Goal: Information Seeking & Learning: Check status

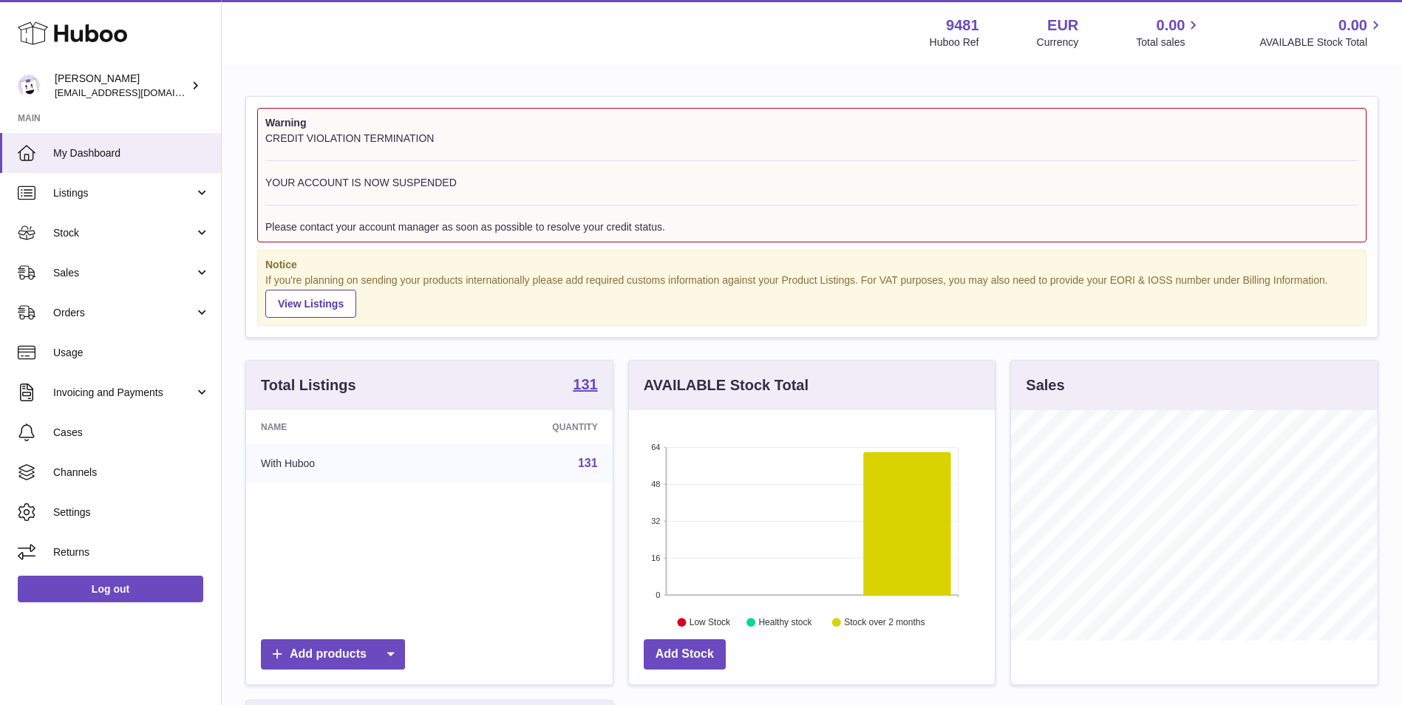
scroll to position [231, 366]
click at [54, 232] on span "Stock" at bounding box center [123, 233] width 141 height 14
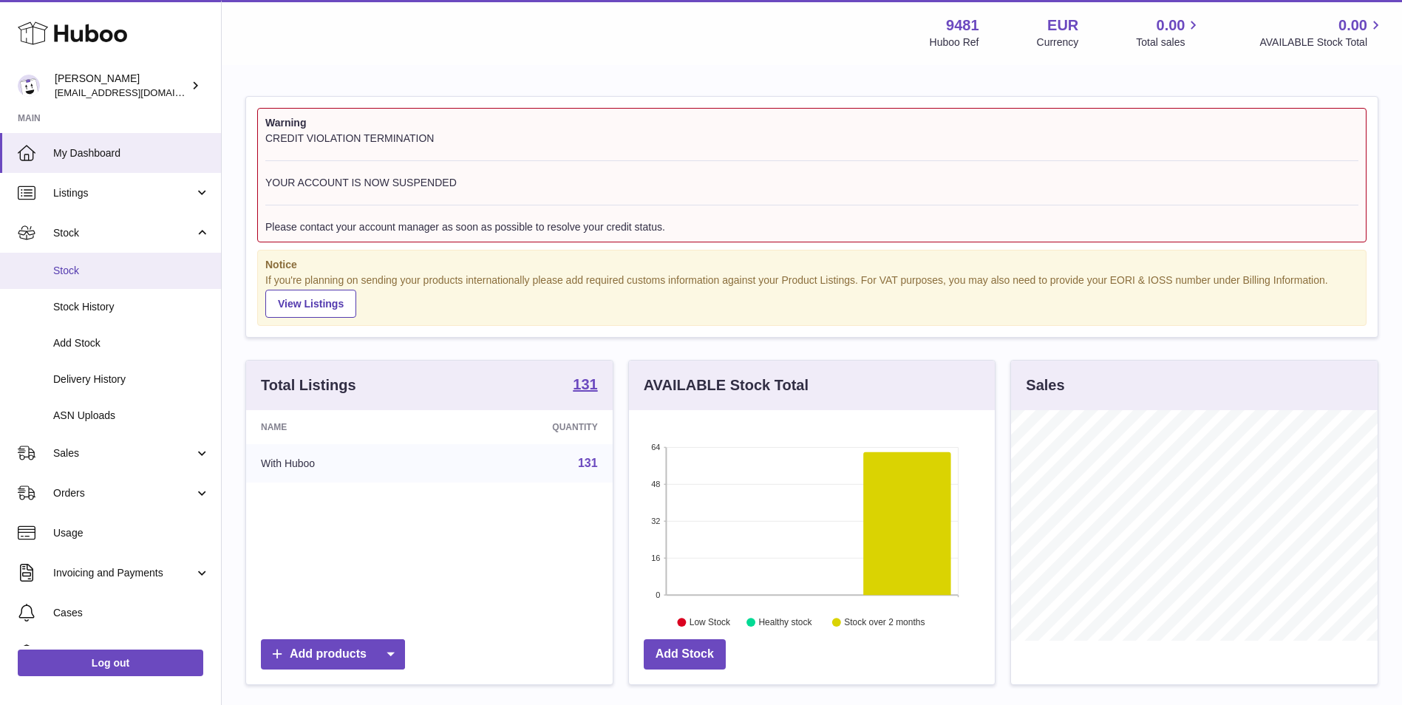
click at [87, 279] on link "Stock" at bounding box center [110, 271] width 221 height 36
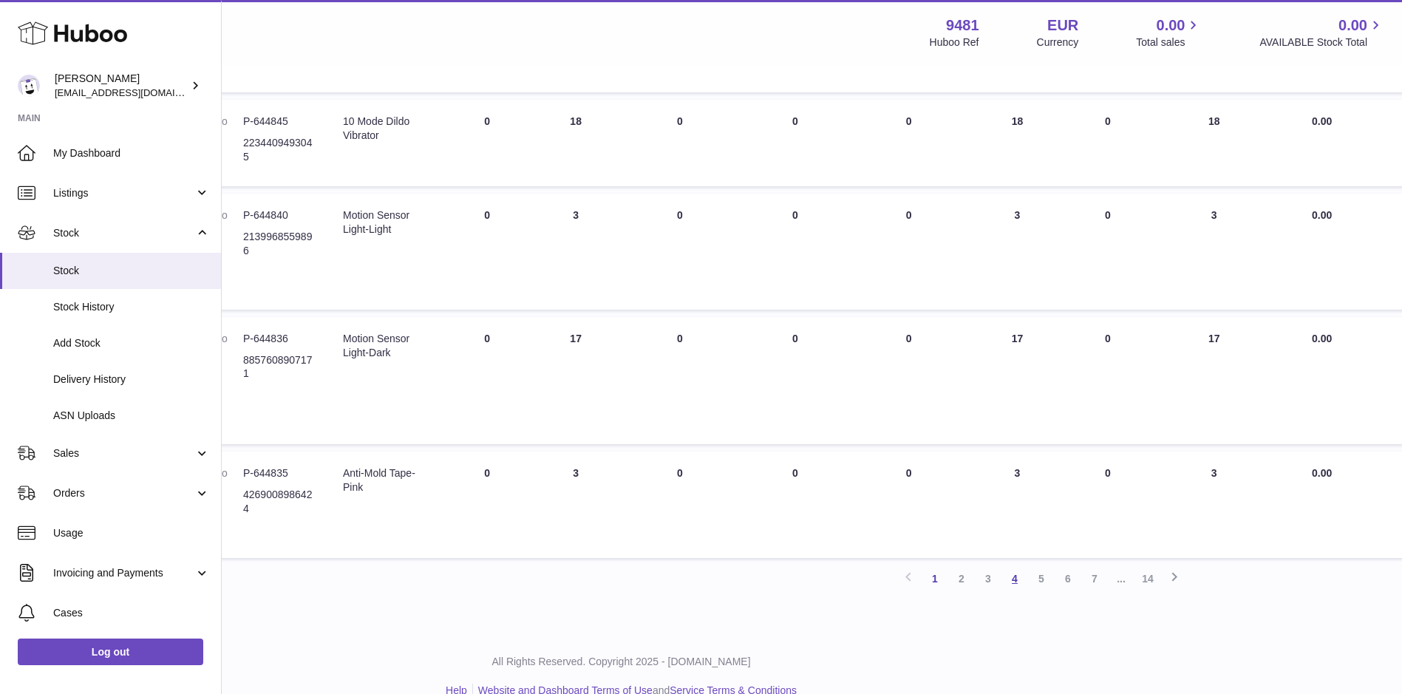
scroll to position [851, 191]
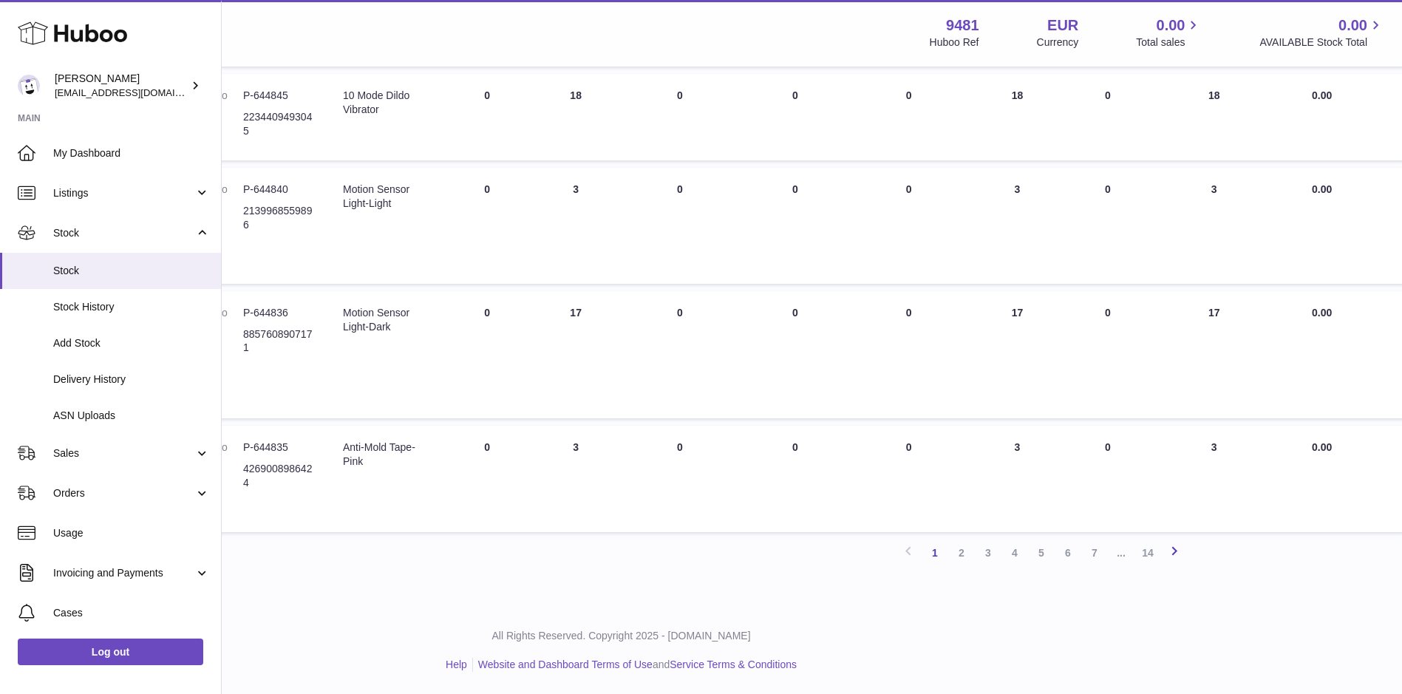
click at [1172, 548] on icon at bounding box center [1175, 551] width 18 height 18
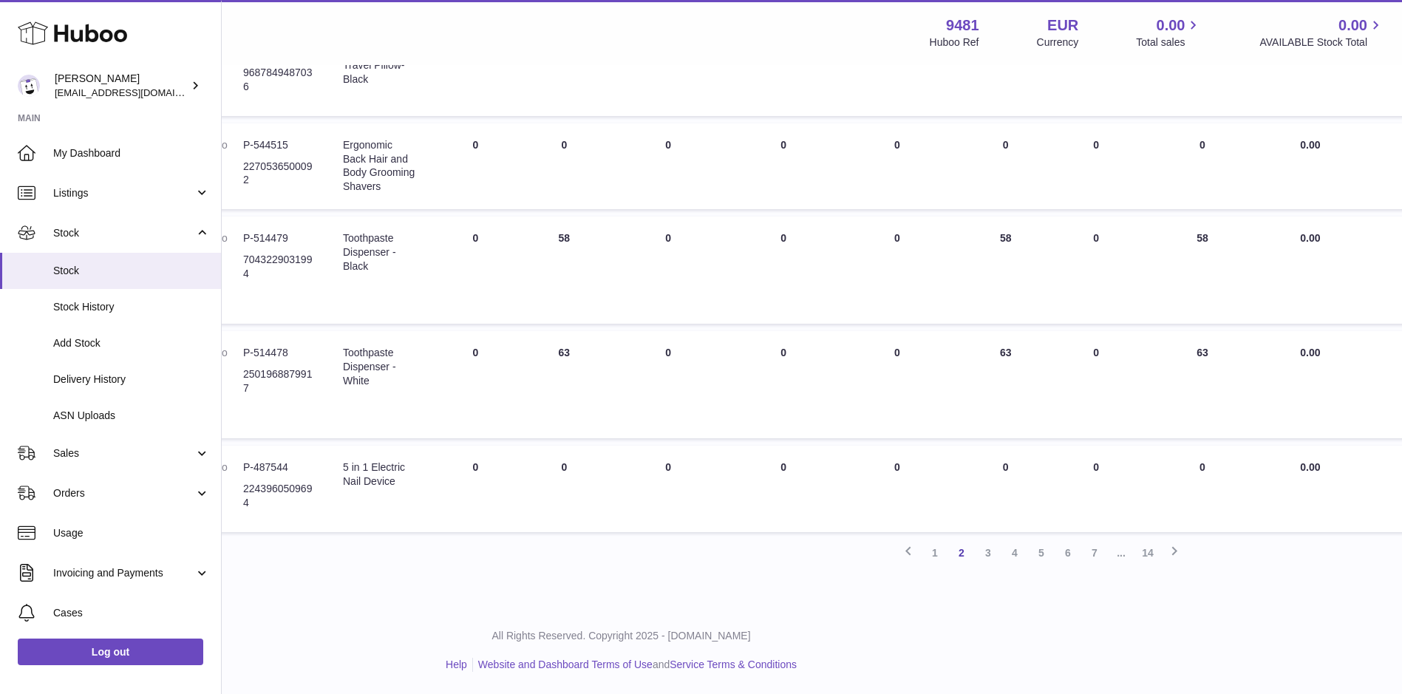
scroll to position [806, 191]
click at [62, 544] on link "Usage" at bounding box center [110, 533] width 221 height 40
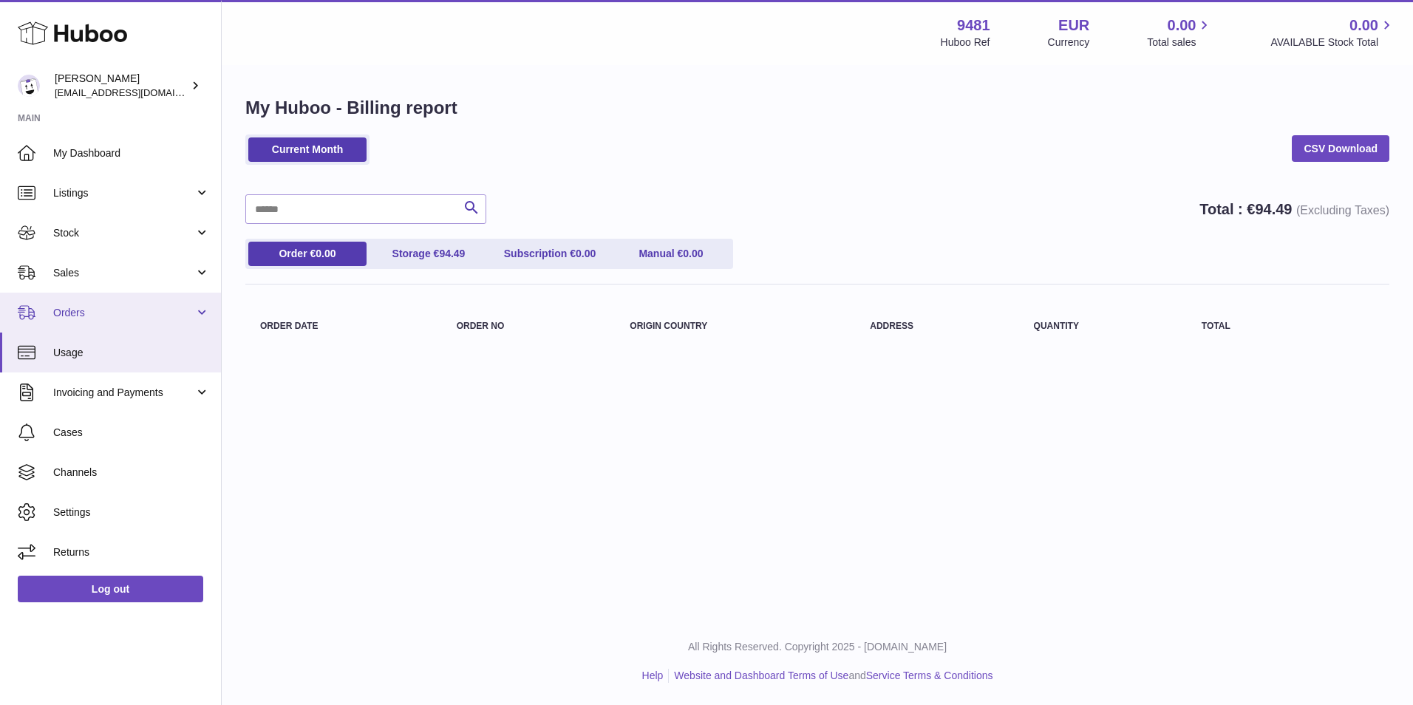
click at [78, 313] on span "Orders" at bounding box center [123, 313] width 141 height 14
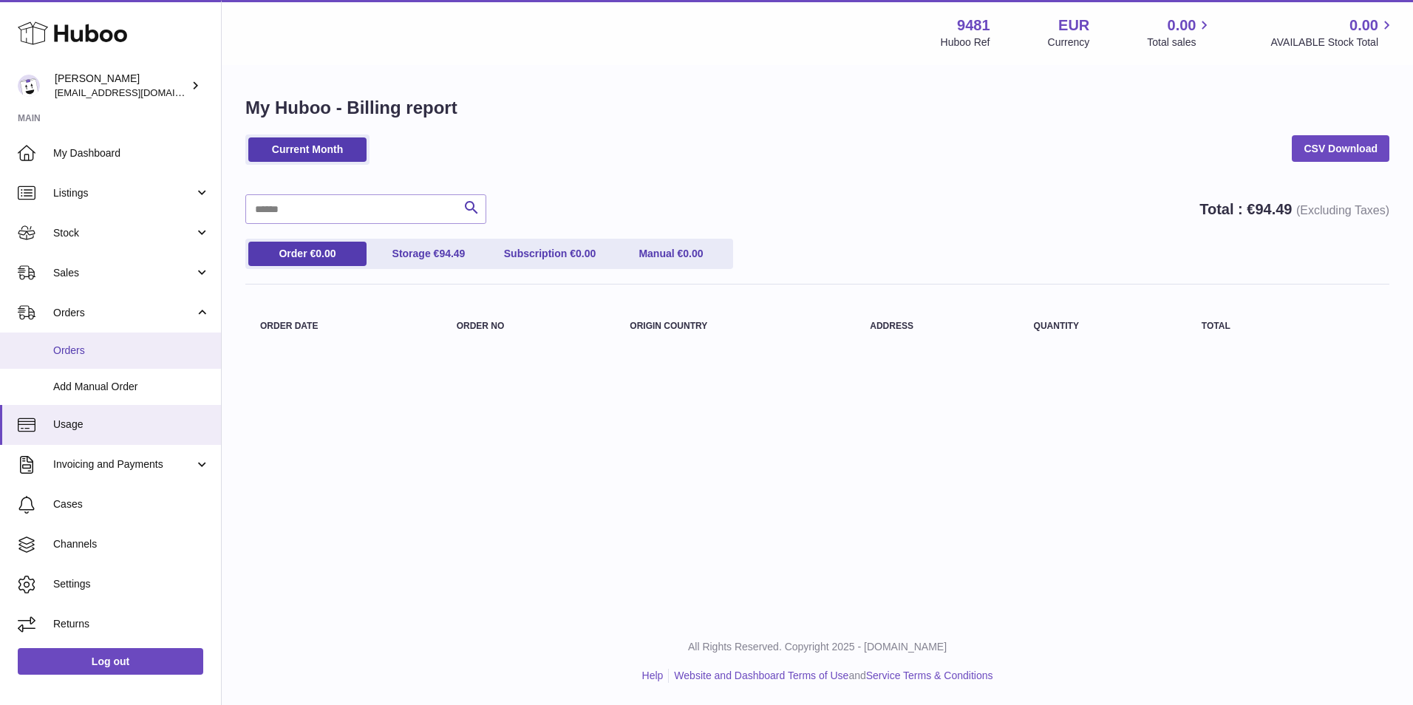
click at [81, 344] on span "Orders" at bounding box center [131, 351] width 157 height 14
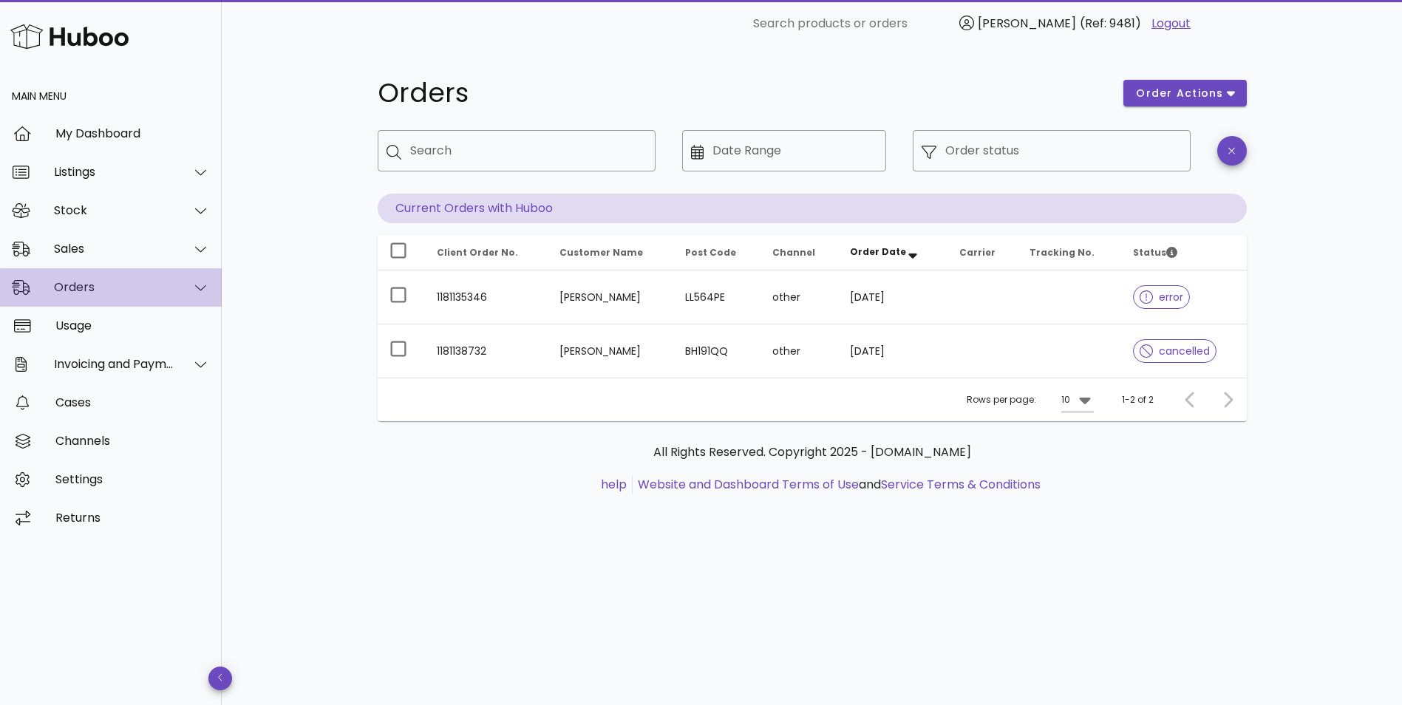
click at [195, 287] on icon at bounding box center [200, 287] width 11 height 13
click at [78, 291] on div "Orders" at bounding box center [114, 287] width 120 height 14
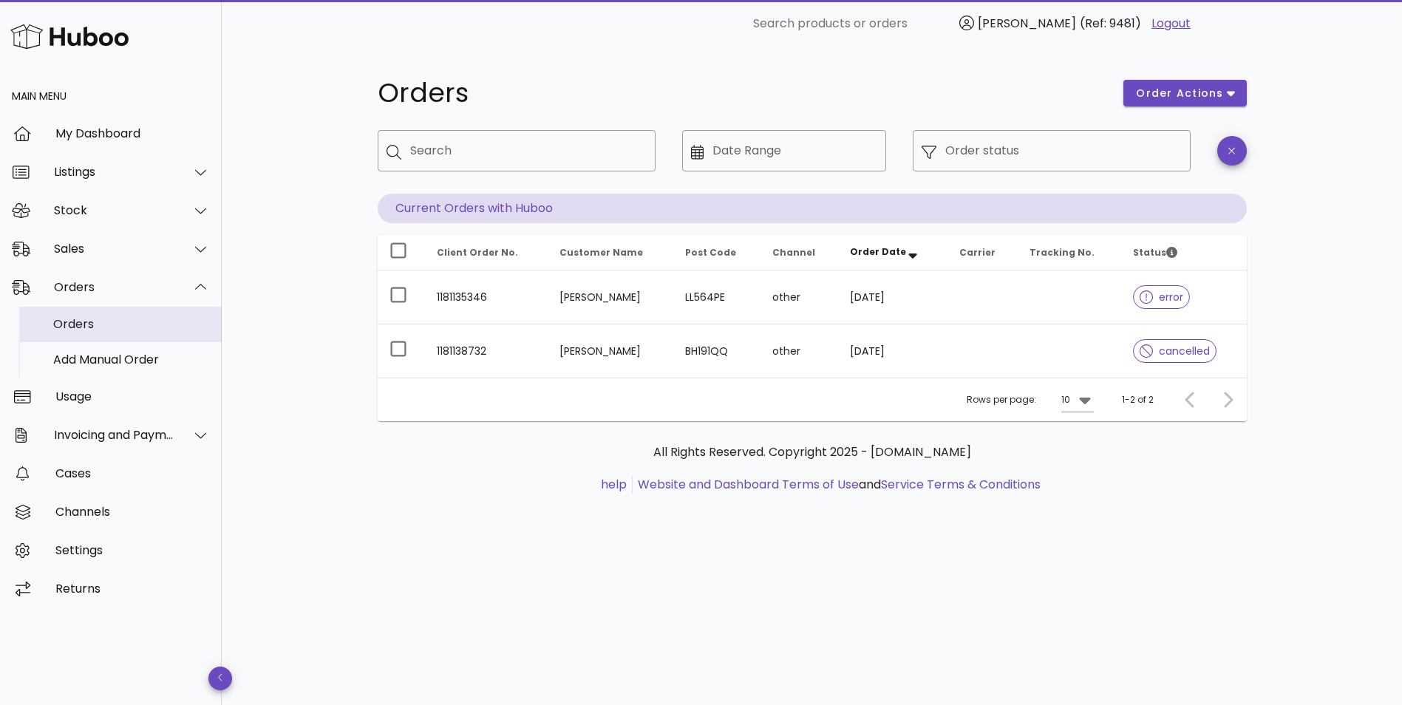
click at [92, 317] on div "Orders" at bounding box center [131, 324] width 157 height 14
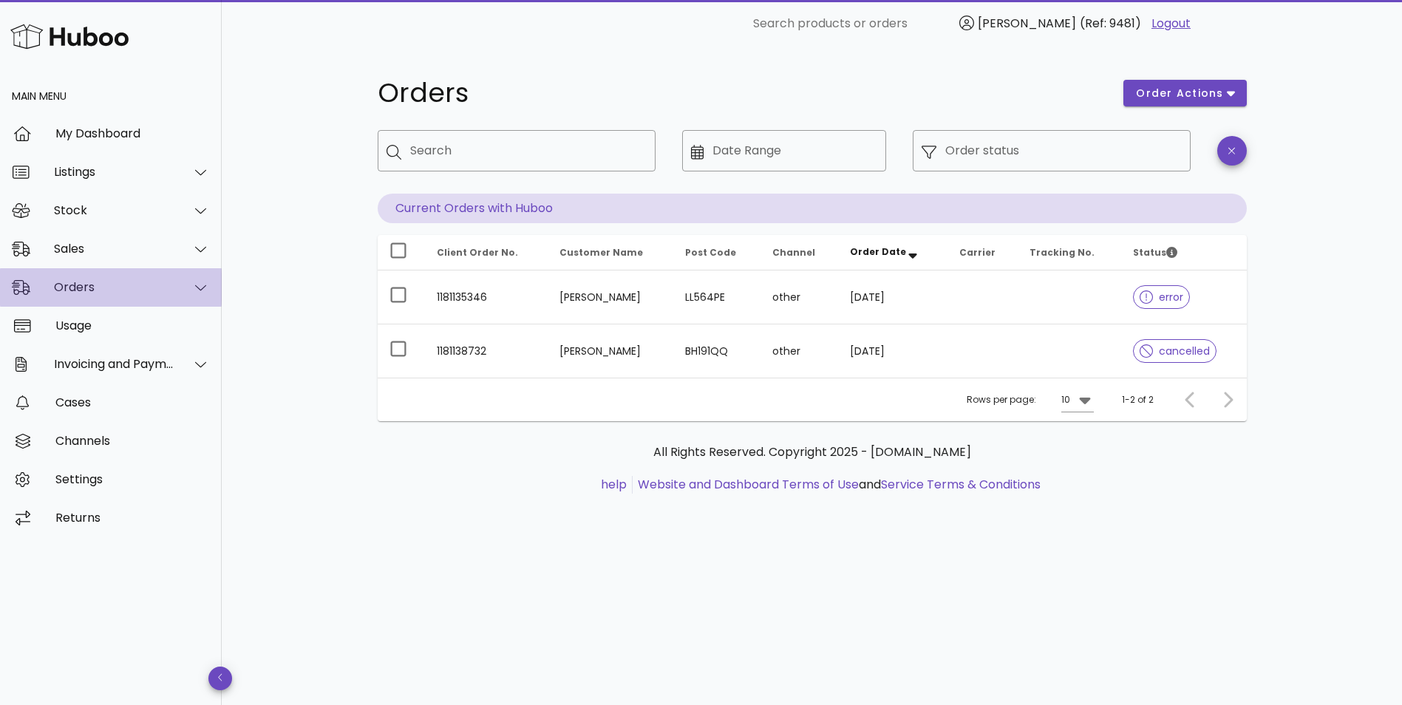
click at [205, 283] on icon at bounding box center [200, 287] width 11 height 13
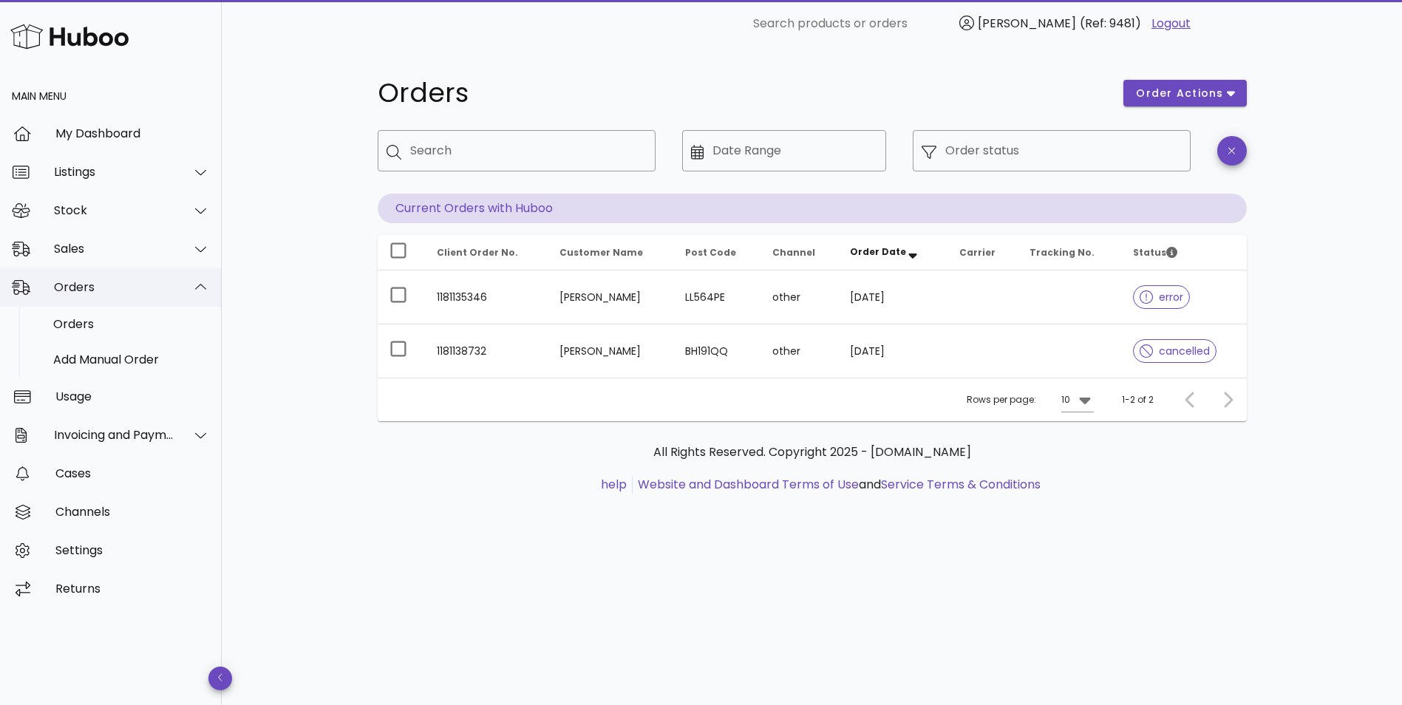
click at [205, 283] on icon at bounding box center [200, 287] width 11 height 13
click at [198, 208] on icon at bounding box center [200, 210] width 11 height 13
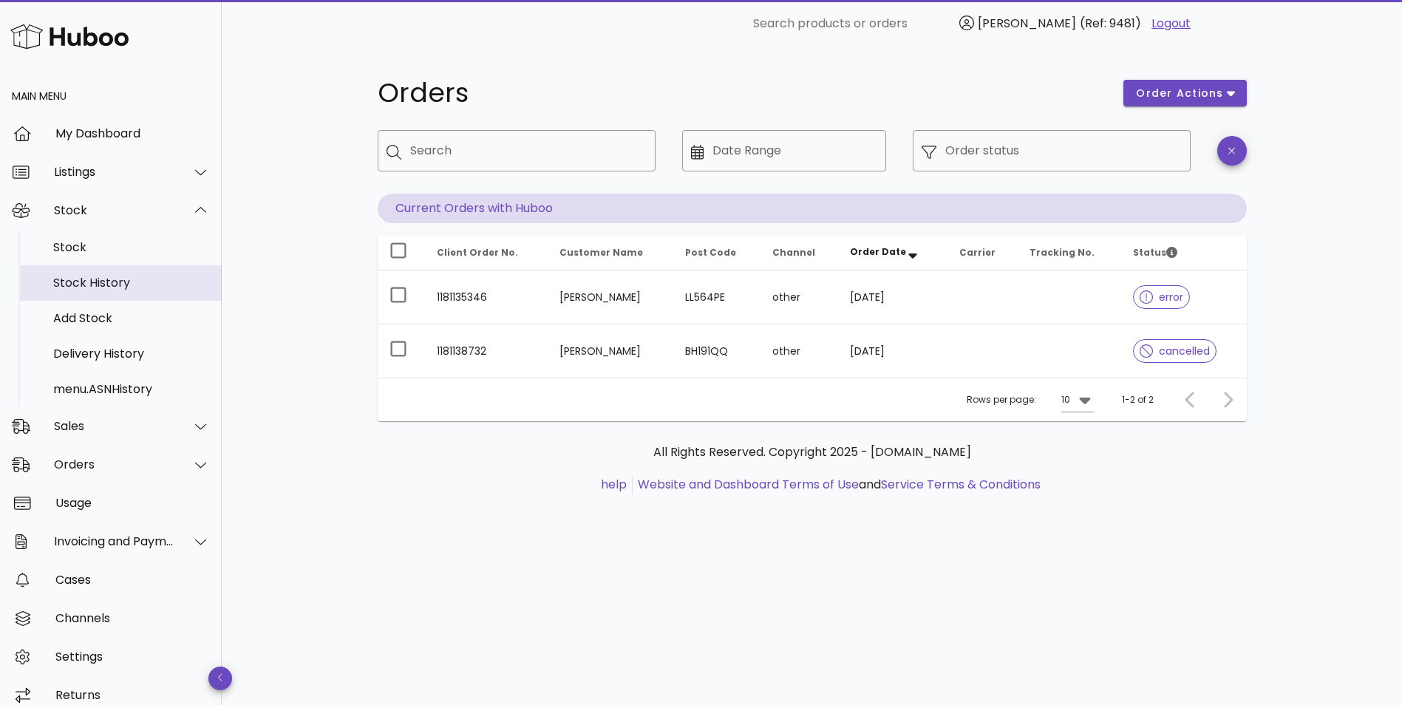
click at [118, 277] on div "Stock History" at bounding box center [131, 283] width 157 height 14
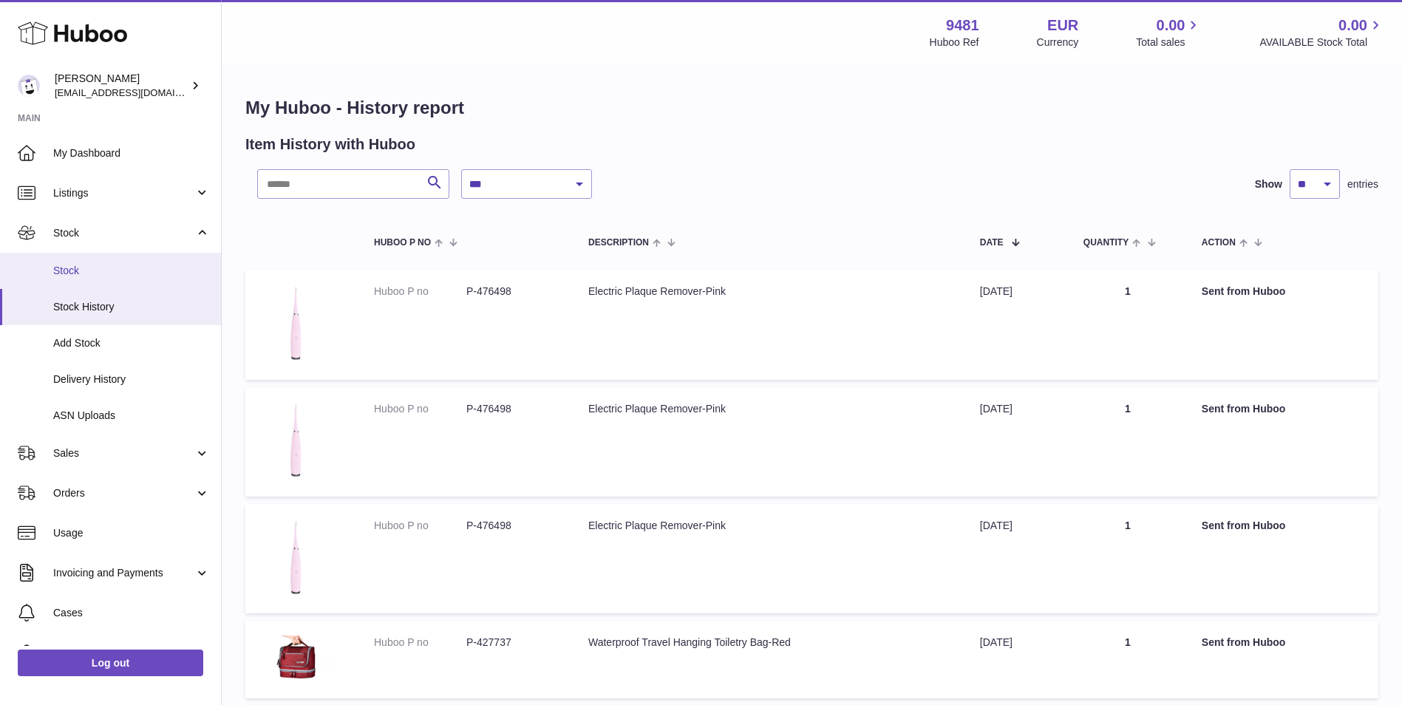
click at [64, 267] on span "Stock" at bounding box center [131, 271] width 157 height 14
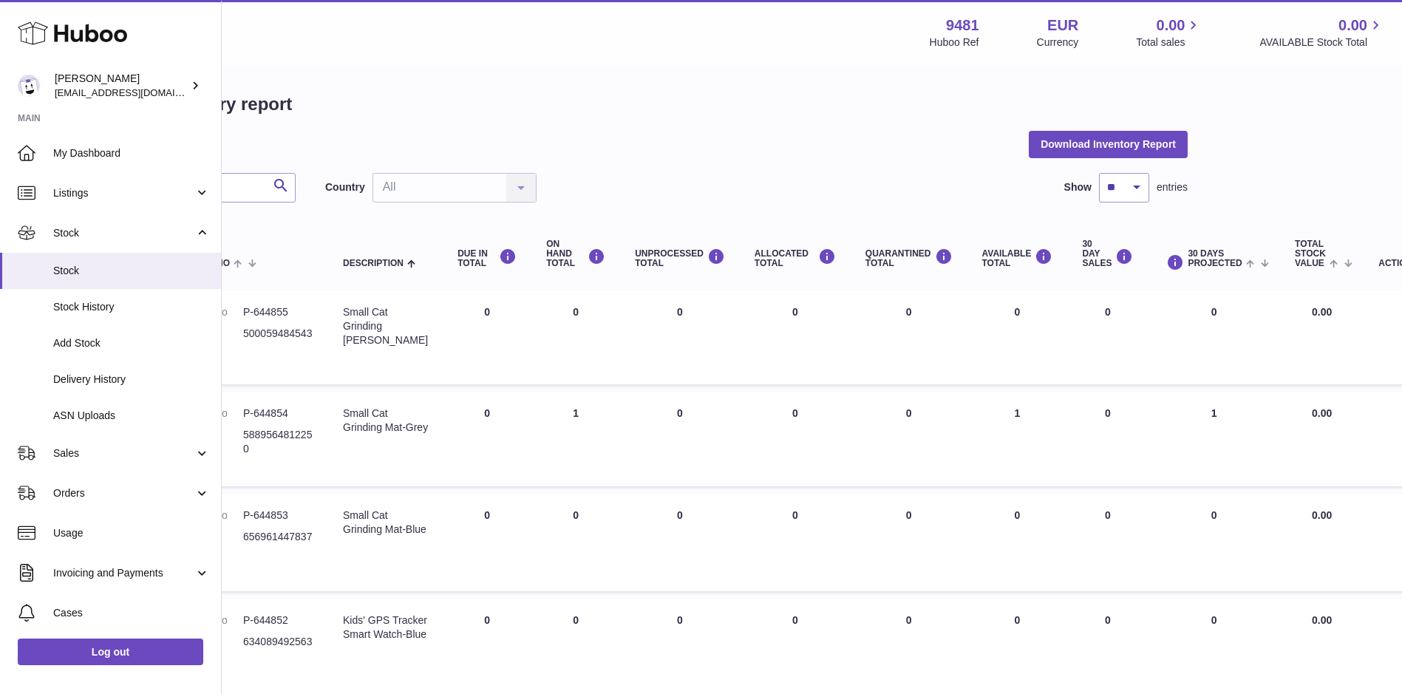
scroll to position [0, 191]
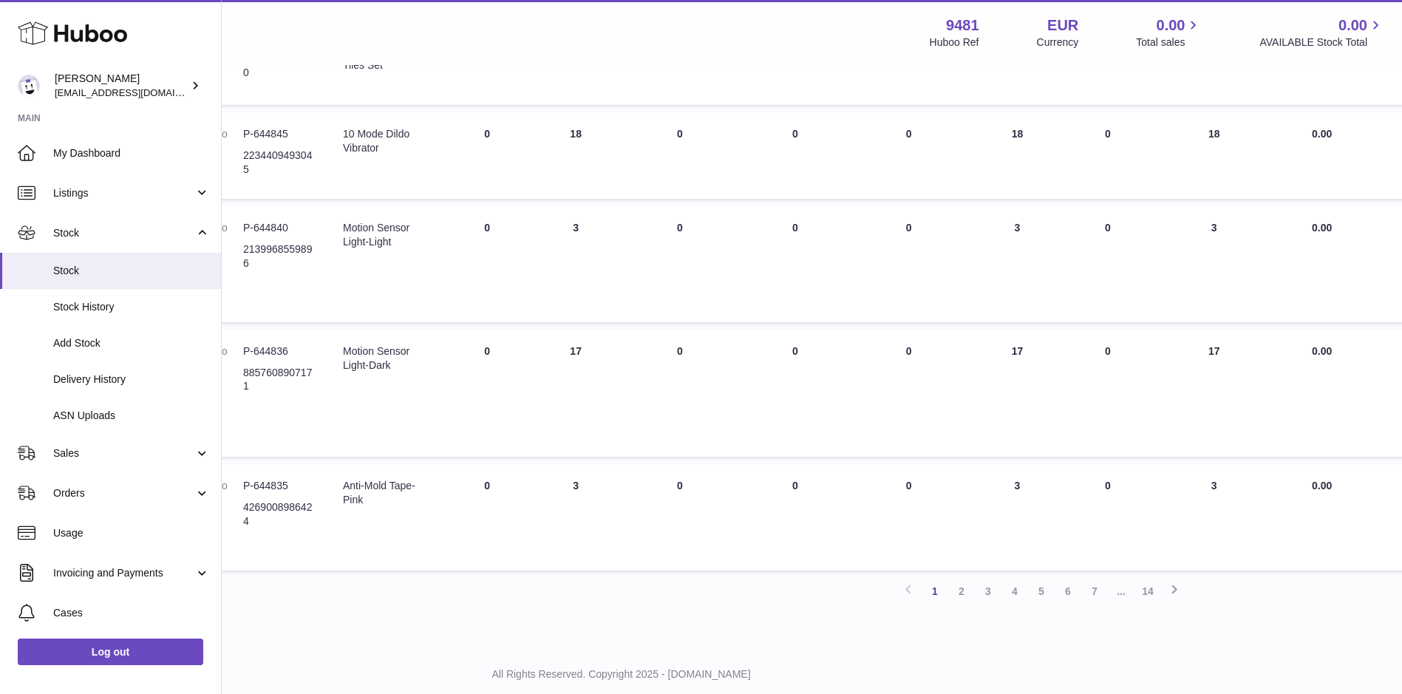
scroll to position [739, 191]
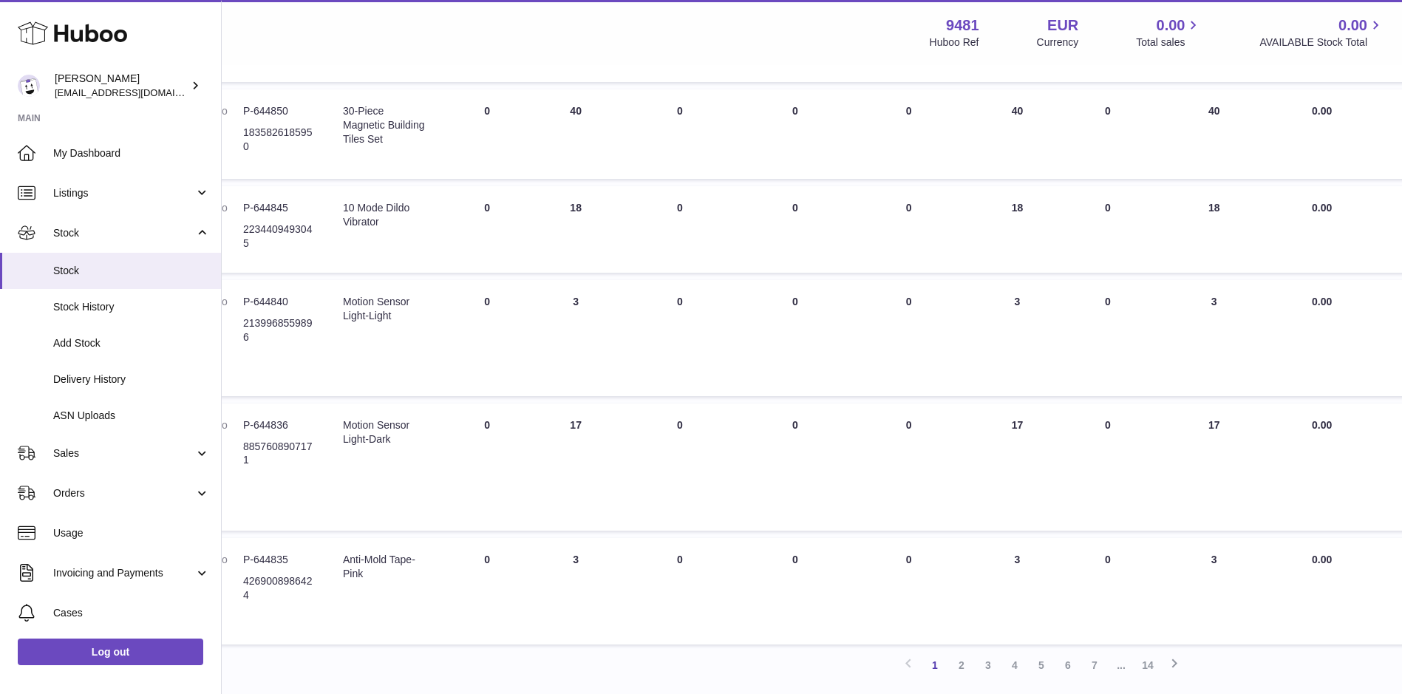
drag, startPoint x: 987, startPoint y: 116, endPoint x: 1209, endPoint y: 115, distance: 221.7
click at [1209, 115] on tr "Huboo P no P-644850 Current identifier 1835826185950 Description 30-Piece Magne…" at bounding box center [741, 133] width 1372 height 89
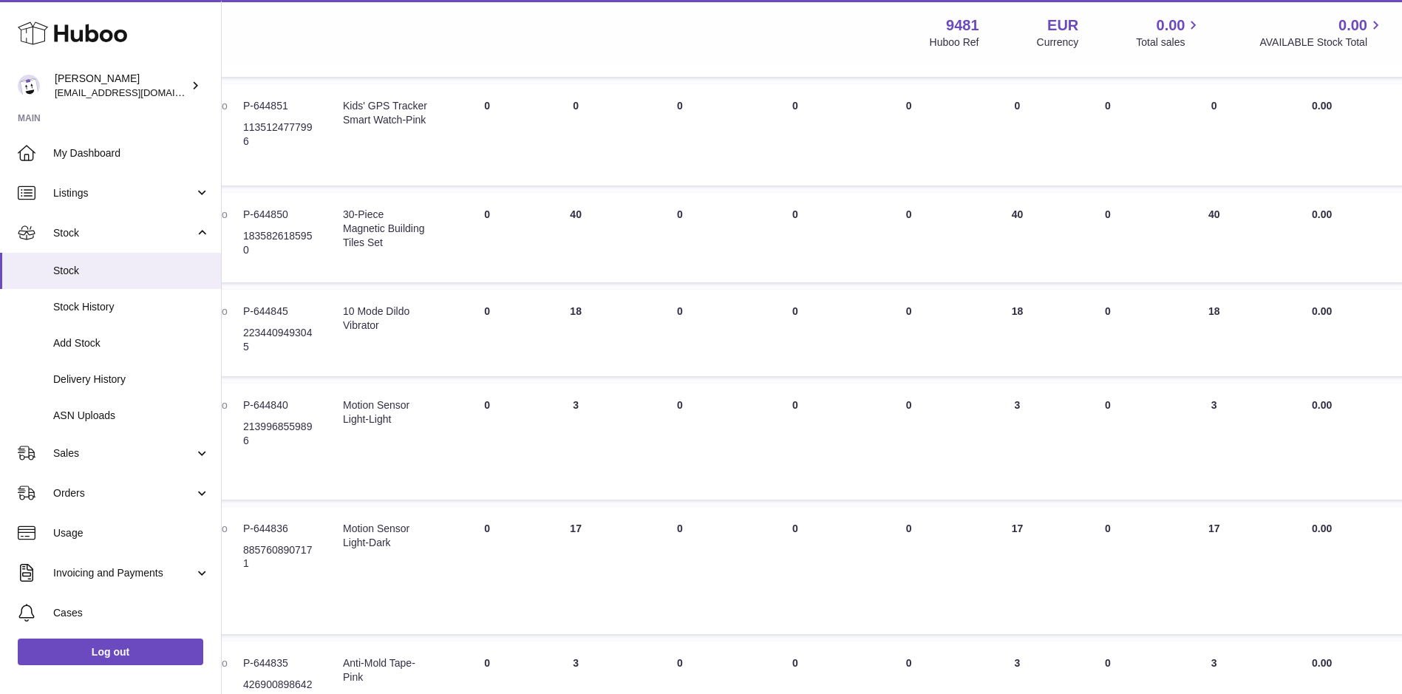
scroll to position [678, 191]
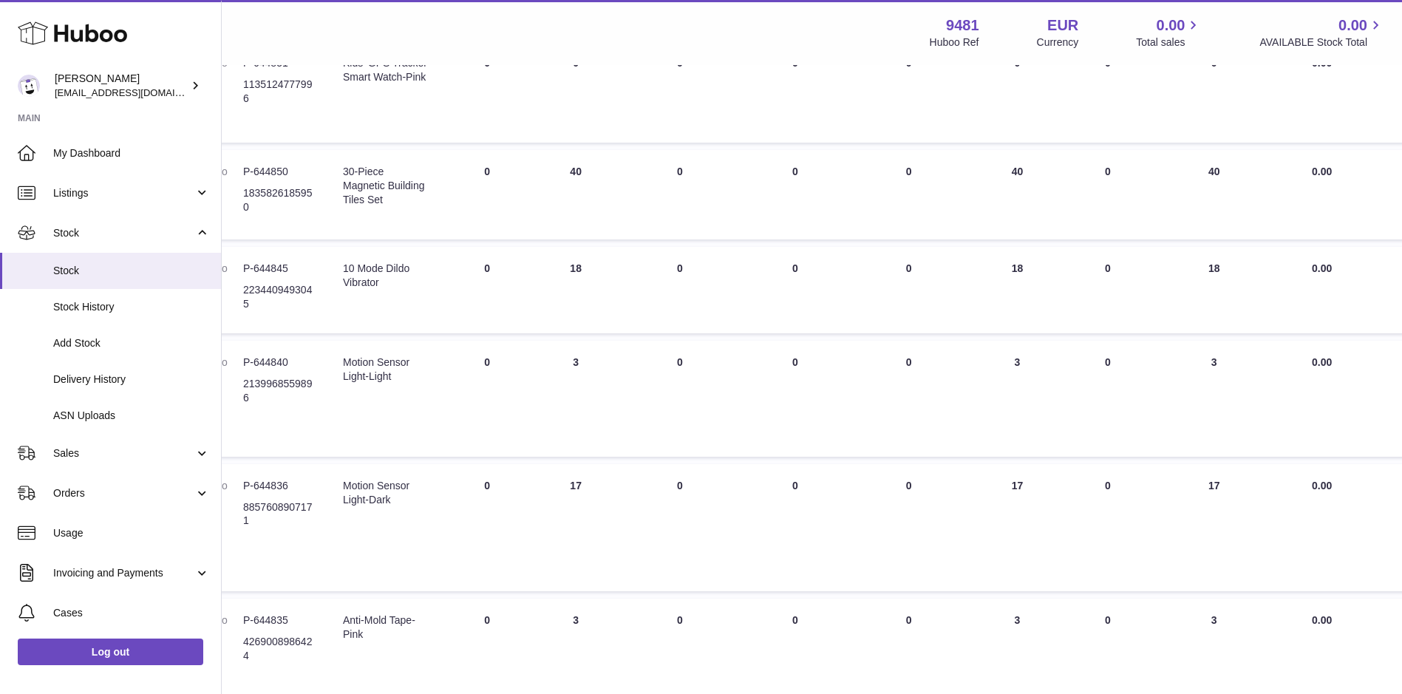
click at [1312, 192] on td "Total stock value 0.00" at bounding box center [1322, 194] width 84 height 89
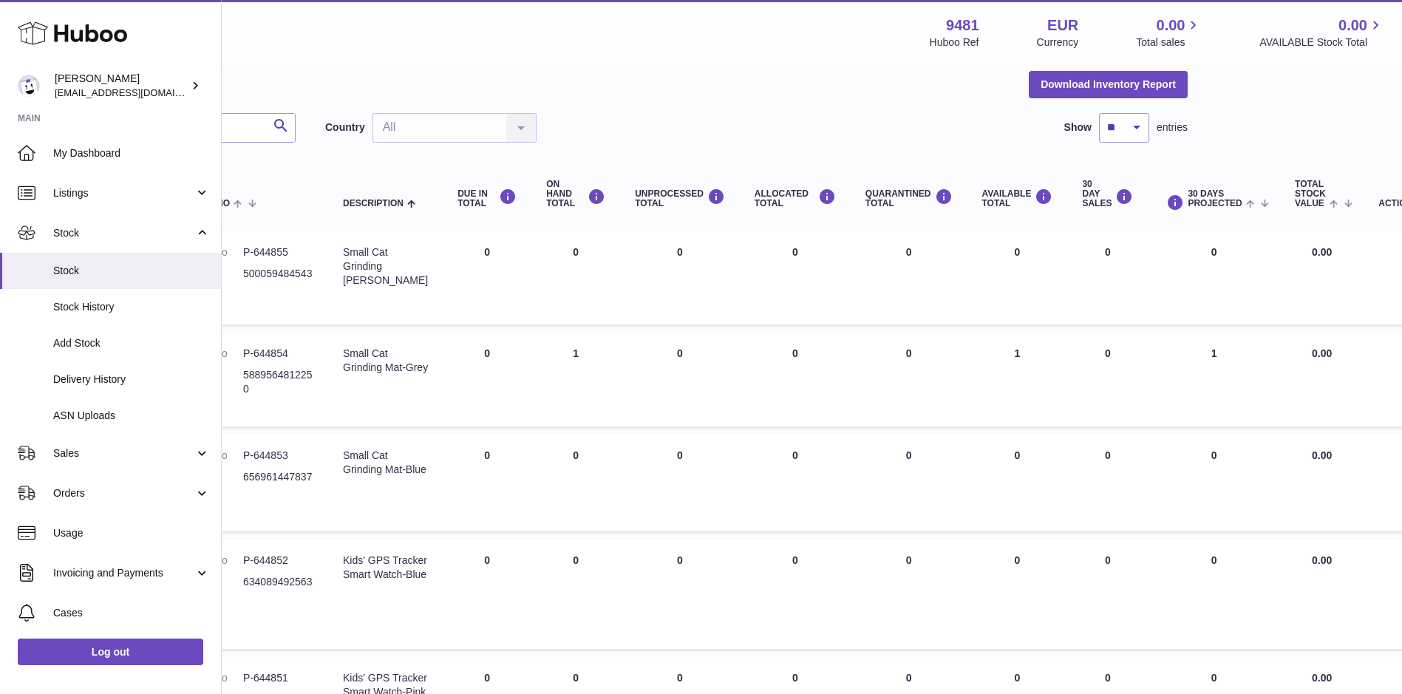
scroll to position [0, 191]
